Goal: Navigation & Orientation: Find specific page/section

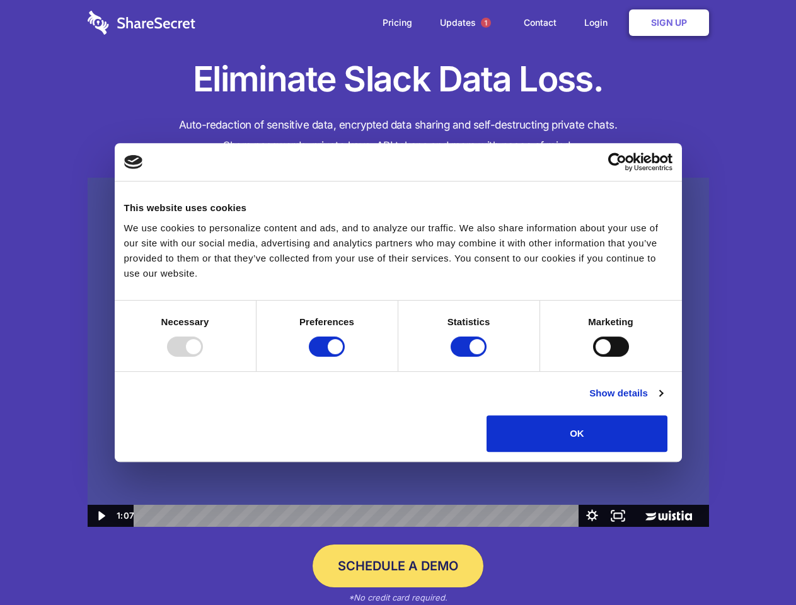
click at [398, 303] on img at bounding box center [398, 353] width 621 height 350
click at [203, 357] on div at bounding box center [185, 347] width 36 height 20
click at [345, 357] on input "Preferences" at bounding box center [327, 347] width 36 height 20
checkbox input "false"
click at [470, 357] on input "Statistics" at bounding box center [469, 347] width 36 height 20
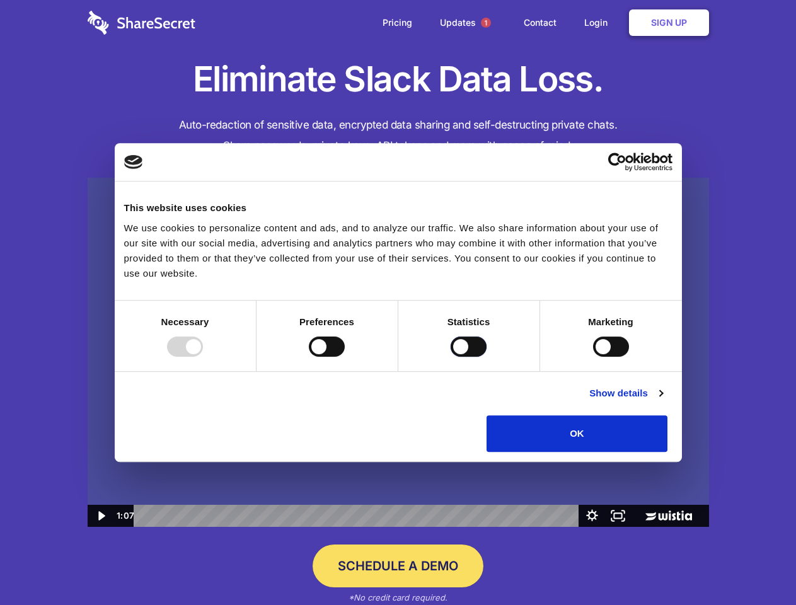
checkbox input "false"
click at [593, 357] on input "Marketing" at bounding box center [611, 347] width 36 height 20
checkbox input "true"
click at [662, 401] on link "Show details" at bounding box center [625, 393] width 73 height 15
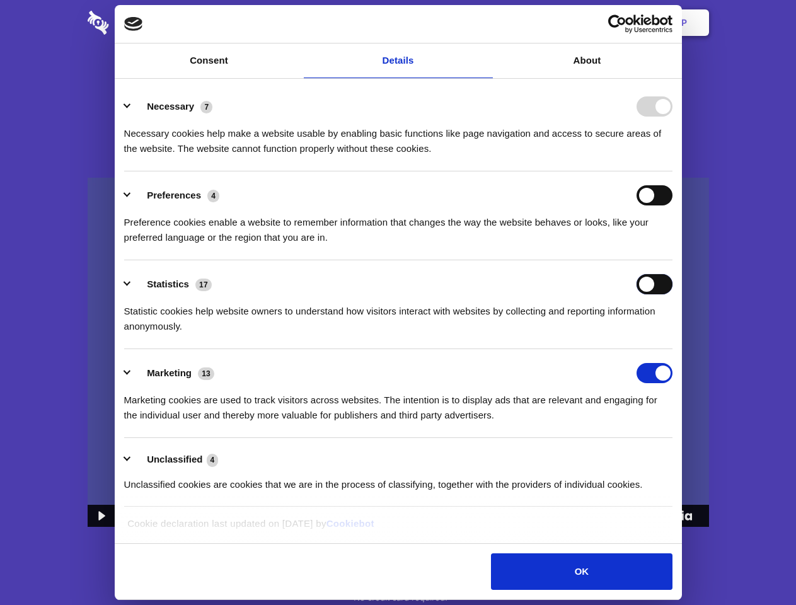
click at [672, 334] on div "Statistics 17 Statistic cookies help website owners to understand how visitors …" at bounding box center [398, 304] width 548 height 60
click at [485, 23] on span "1" at bounding box center [486, 23] width 10 height 10
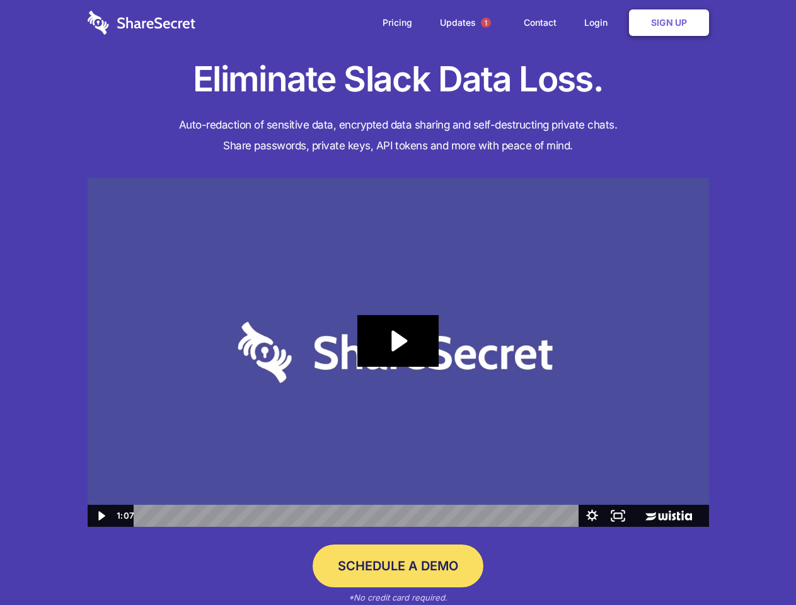
click at [398, 352] on icon "Play Video: Sharesecret Slack Extension" at bounding box center [397, 341] width 81 height 52
